Goal: Information Seeking & Learning: Learn about a topic

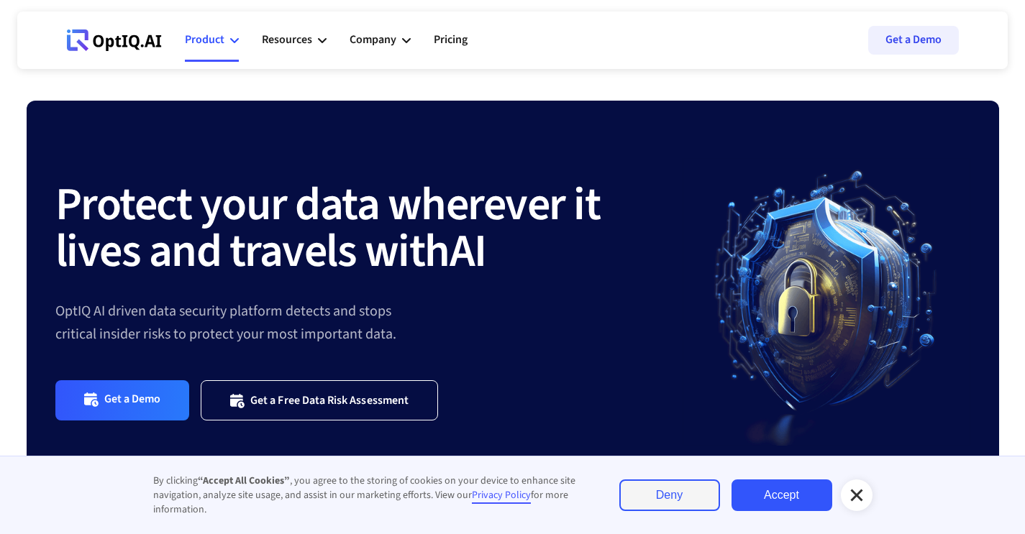
click at [234, 37] on icon at bounding box center [234, 40] width 9 height 9
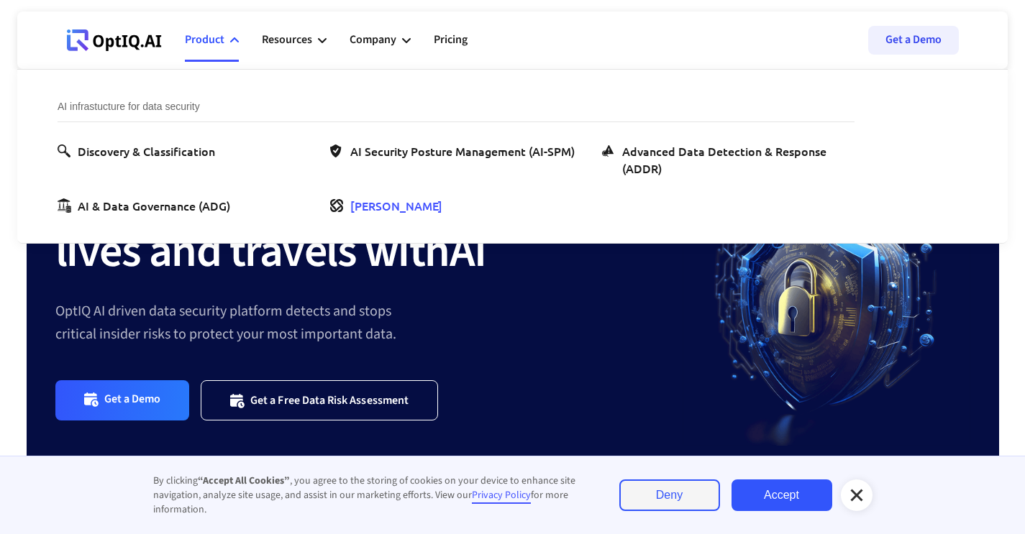
click at [379, 207] on div "[PERSON_NAME]" at bounding box center [396, 205] width 92 height 17
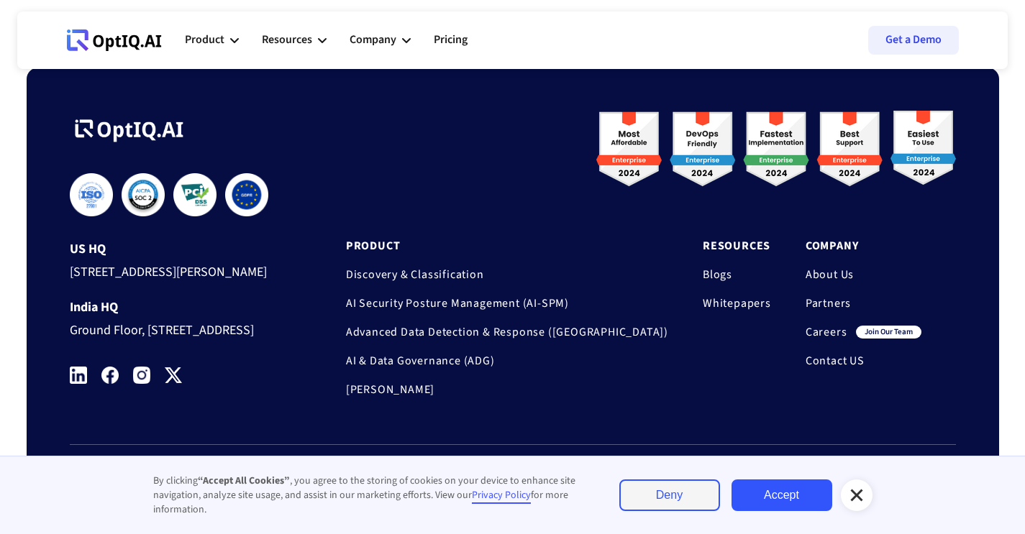
scroll to position [4818, 0]
click at [489, 268] on link "Discovery & Classification" at bounding box center [507, 275] width 322 height 14
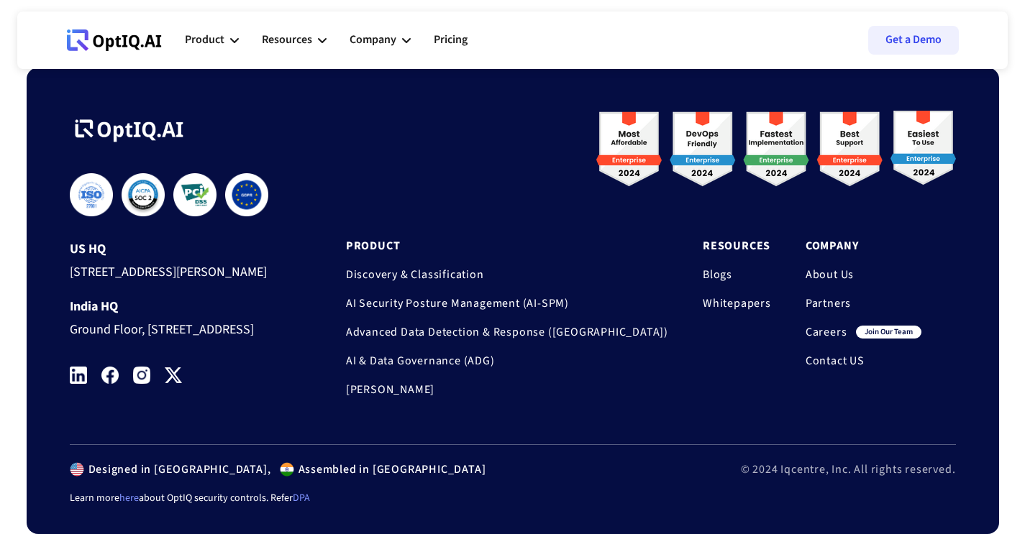
scroll to position [2354, 0]
click at [471, 383] on link "[PERSON_NAME]" at bounding box center [507, 390] width 322 height 14
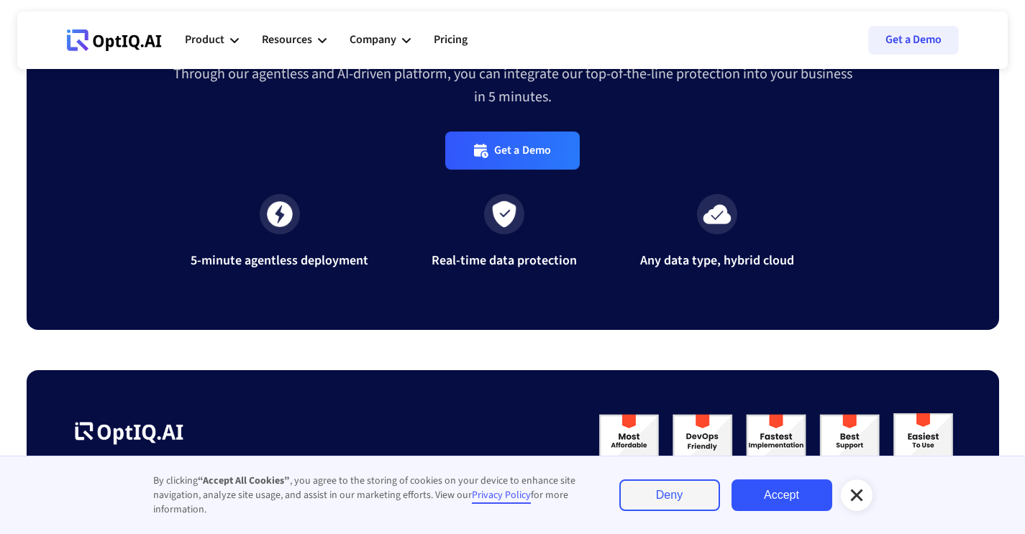
scroll to position [4818, 0]
